Goal: Task Accomplishment & Management: Use online tool/utility

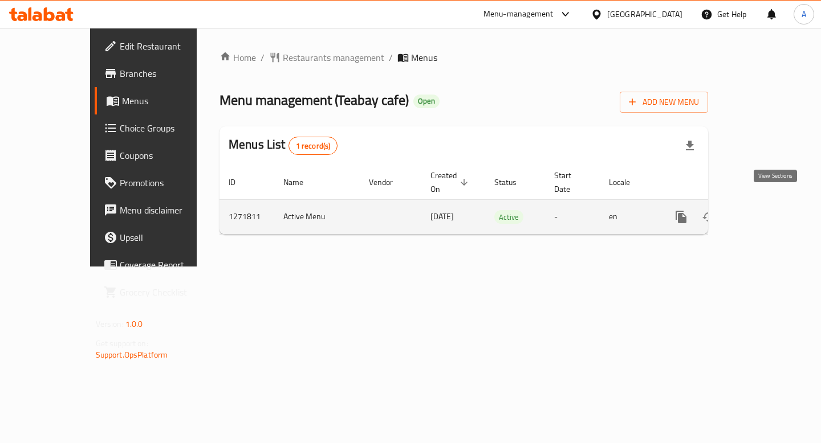
click at [777, 203] on link "enhanced table" at bounding box center [763, 216] width 27 height 27
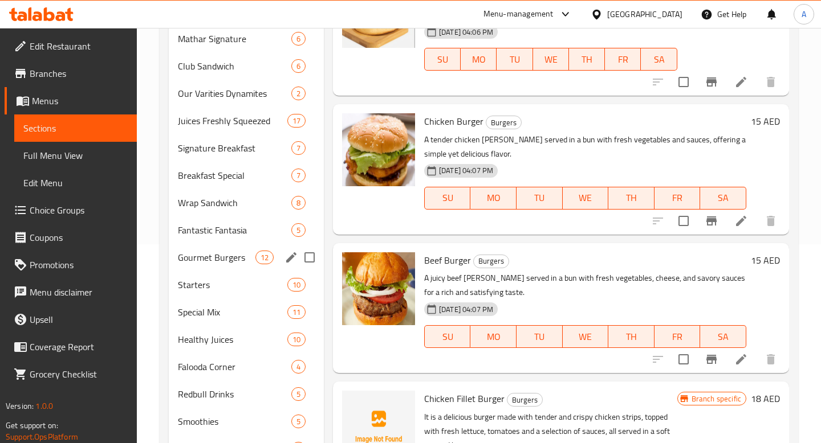
scroll to position [197, 0]
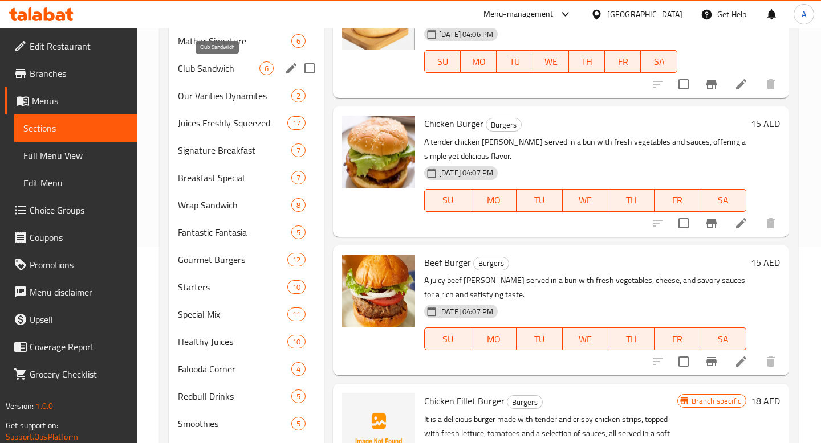
click at [210, 64] on span "Club Sandwich" at bounding box center [219, 69] width 82 height 14
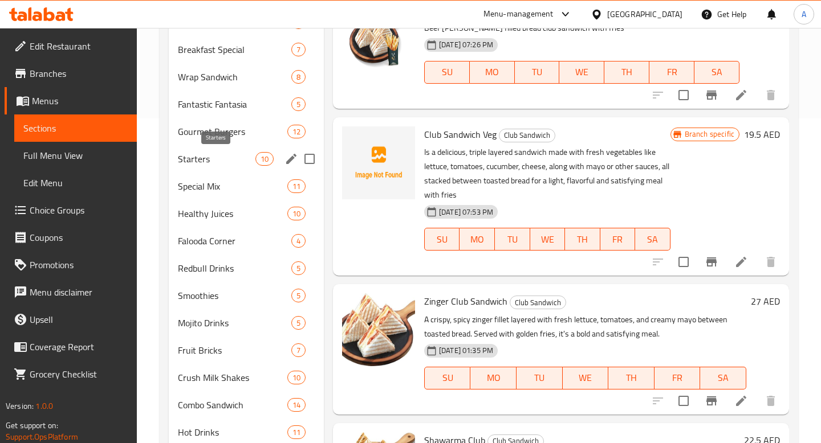
scroll to position [364, 0]
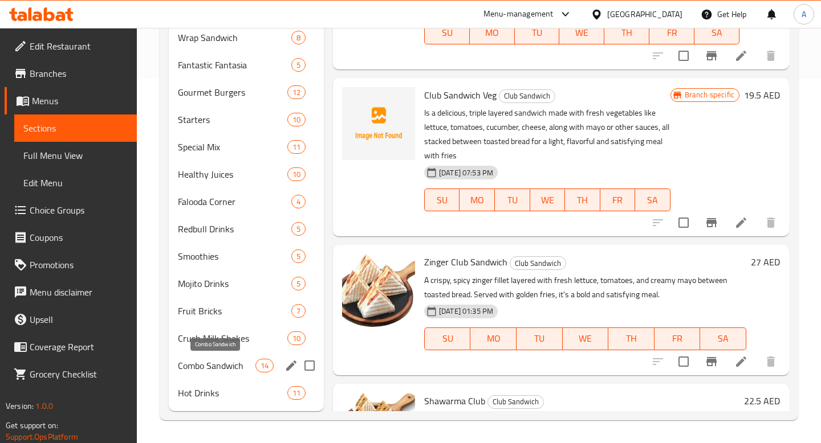
click at [184, 369] on span "Combo Sandwich" at bounding box center [217, 366] width 78 height 14
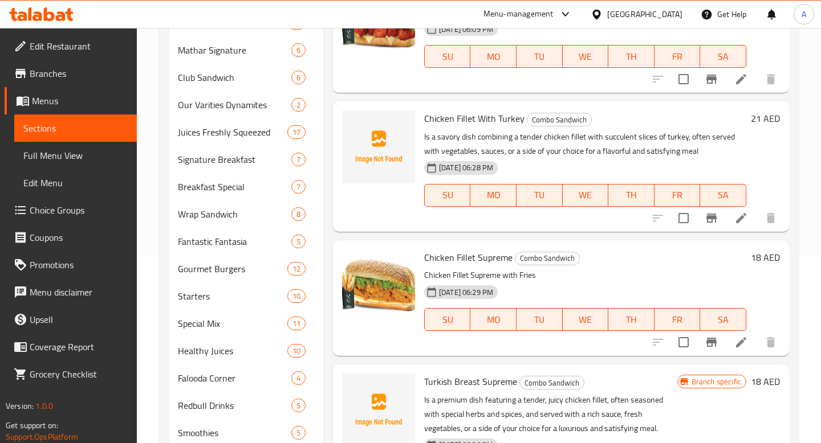
scroll to position [184, 0]
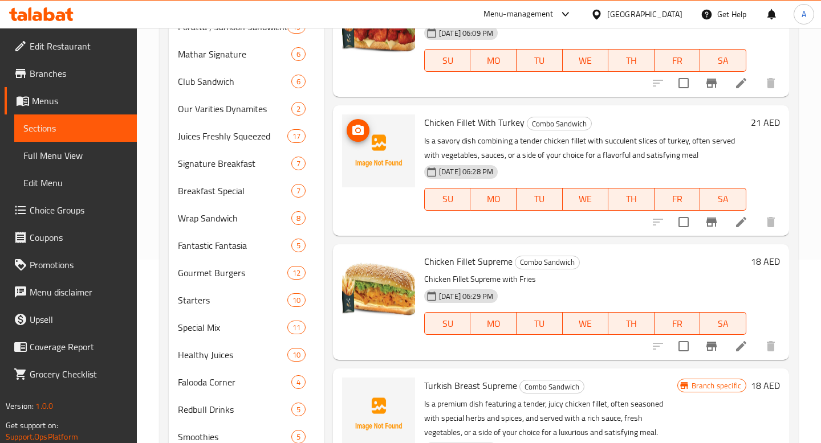
click at [394, 166] on img at bounding box center [378, 151] width 73 height 73
click at [361, 134] on icon "upload picture" at bounding box center [357, 130] width 11 height 10
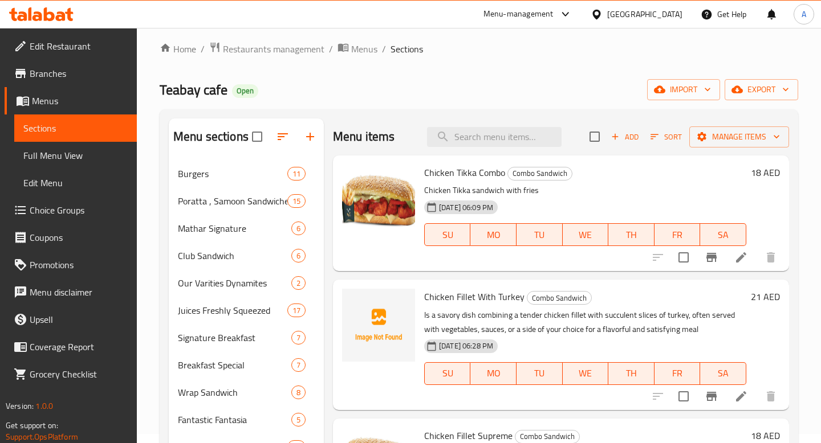
scroll to position [0, 0]
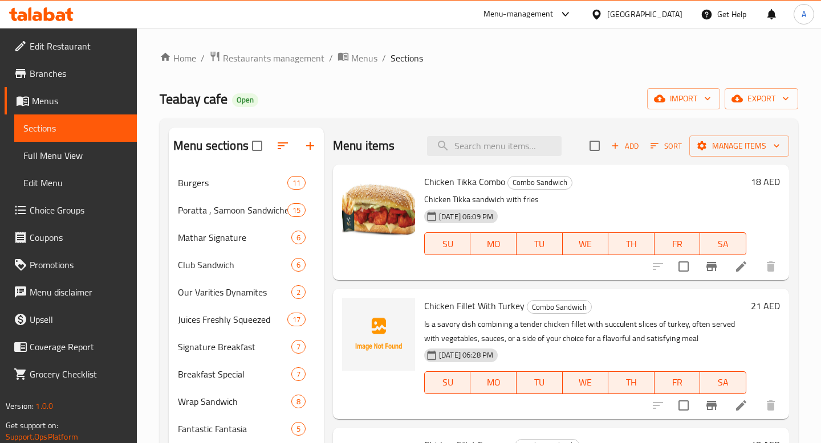
click at [530, 14] on div "Menu-management" at bounding box center [518, 14] width 70 height 14
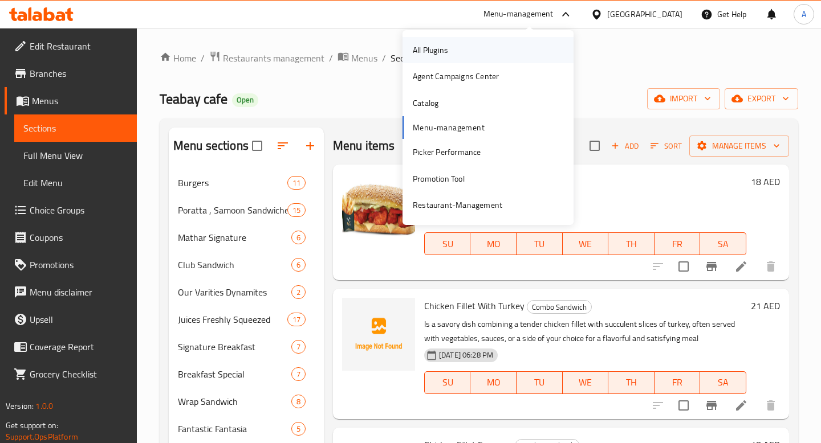
click at [434, 48] on div "All Plugins" at bounding box center [430, 50] width 35 height 13
